Goal: Download file/media

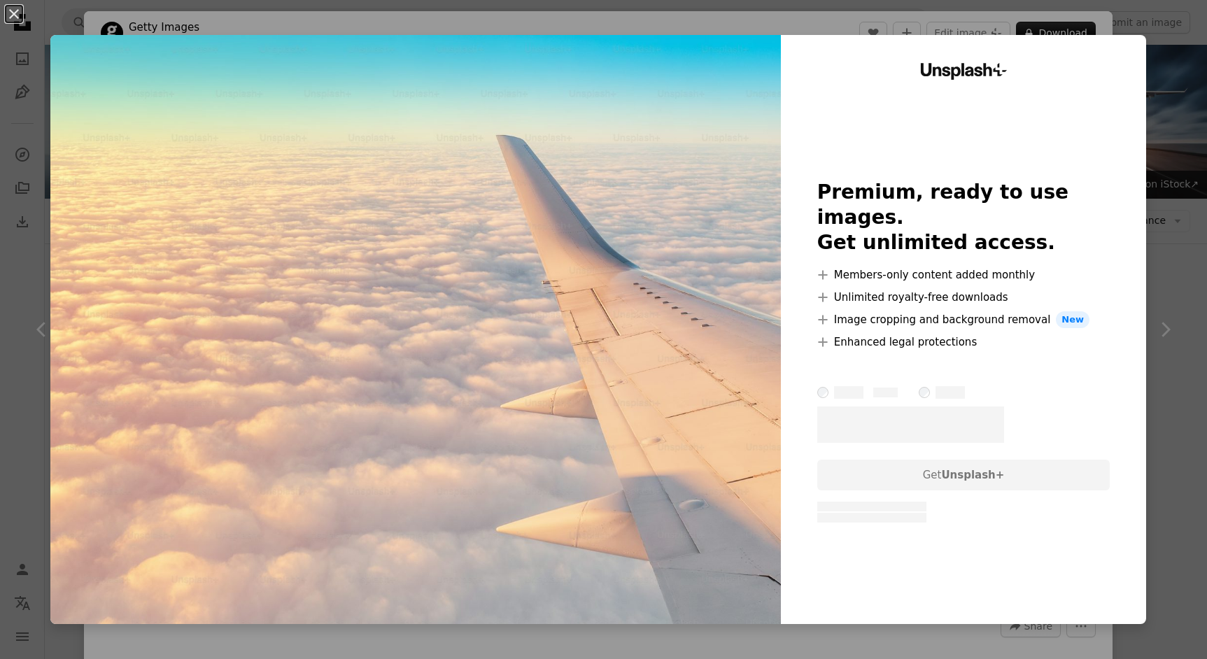
scroll to position [828, 0]
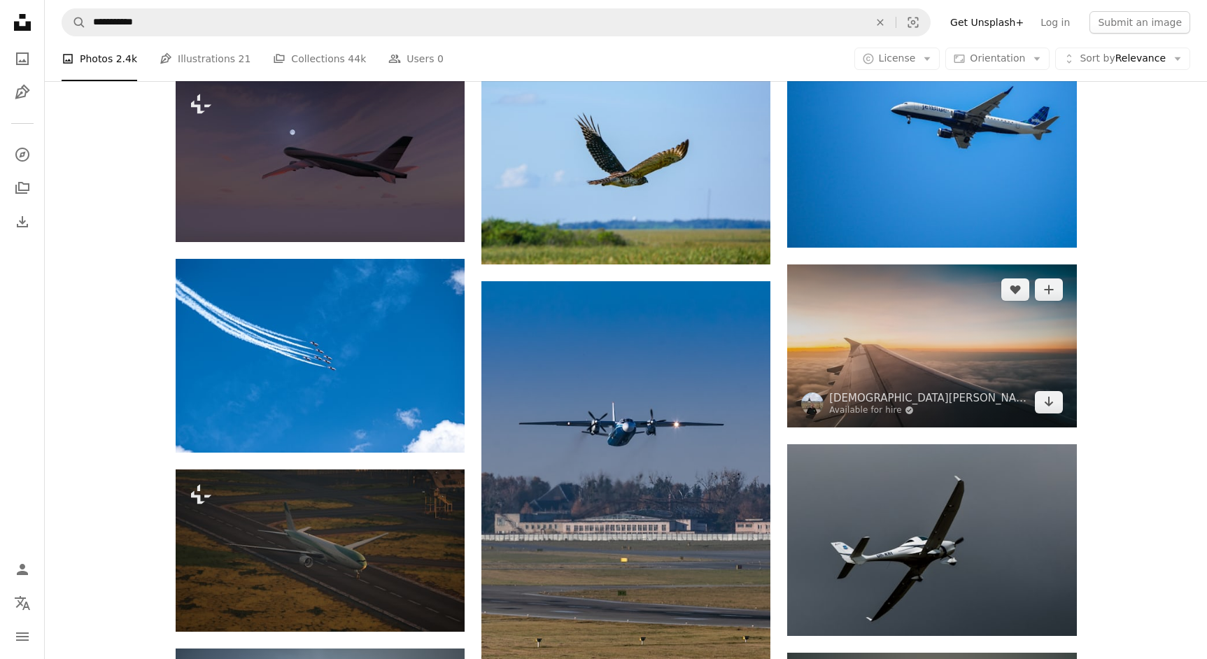
scroll to position [714, 0]
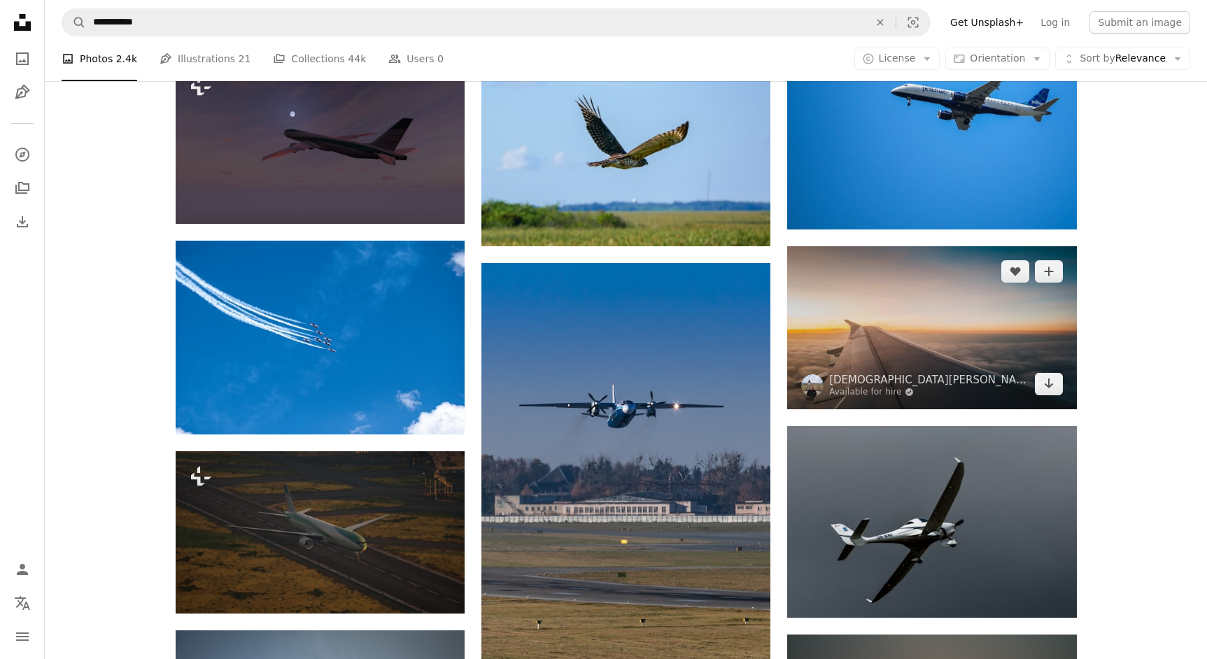
click at [900, 330] on img at bounding box center [931, 327] width 289 height 162
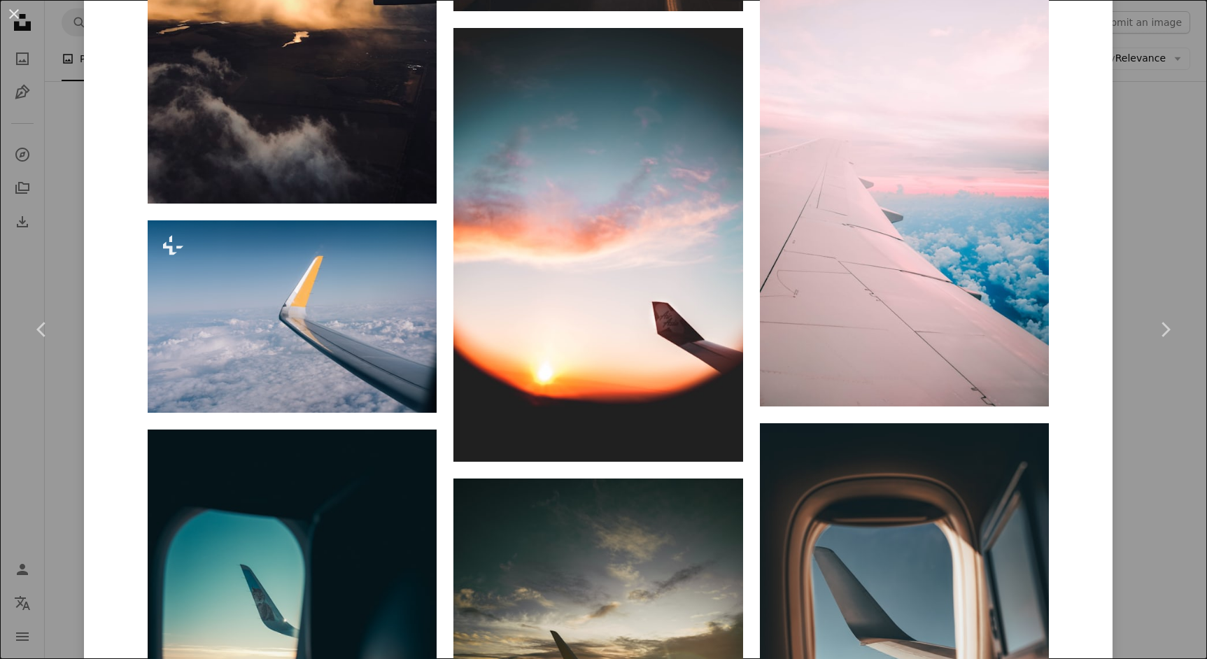
scroll to position [6434, 0]
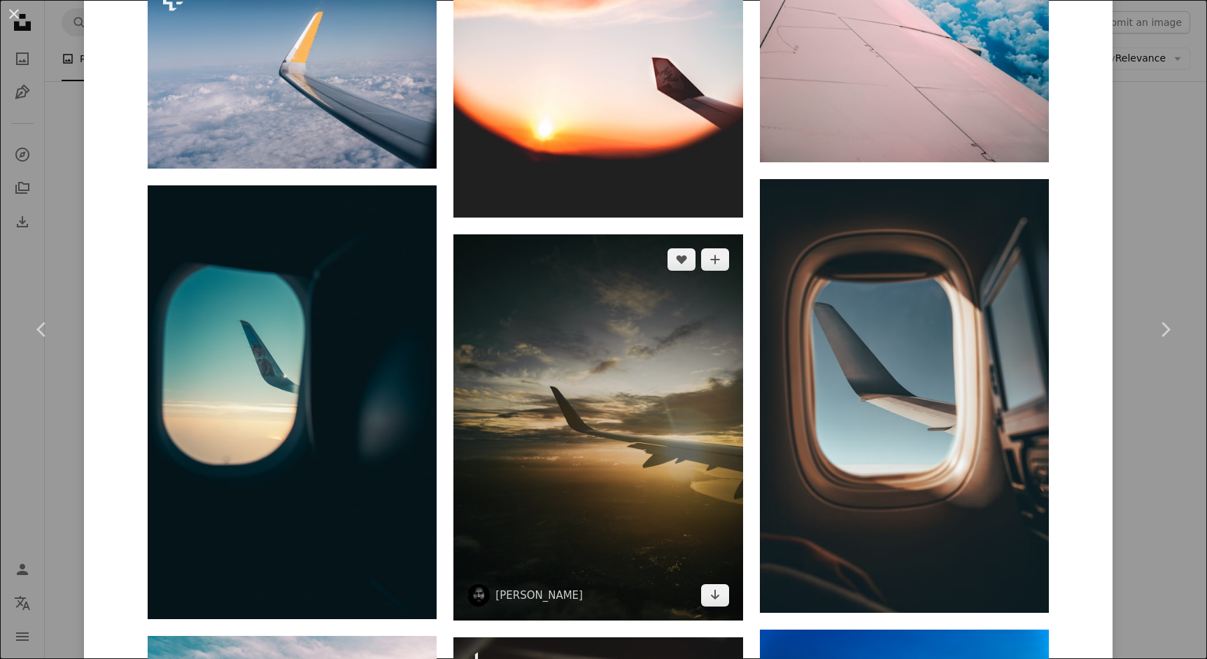
scroll to position [6497, 0]
